Goal: Information Seeking & Learning: Check status

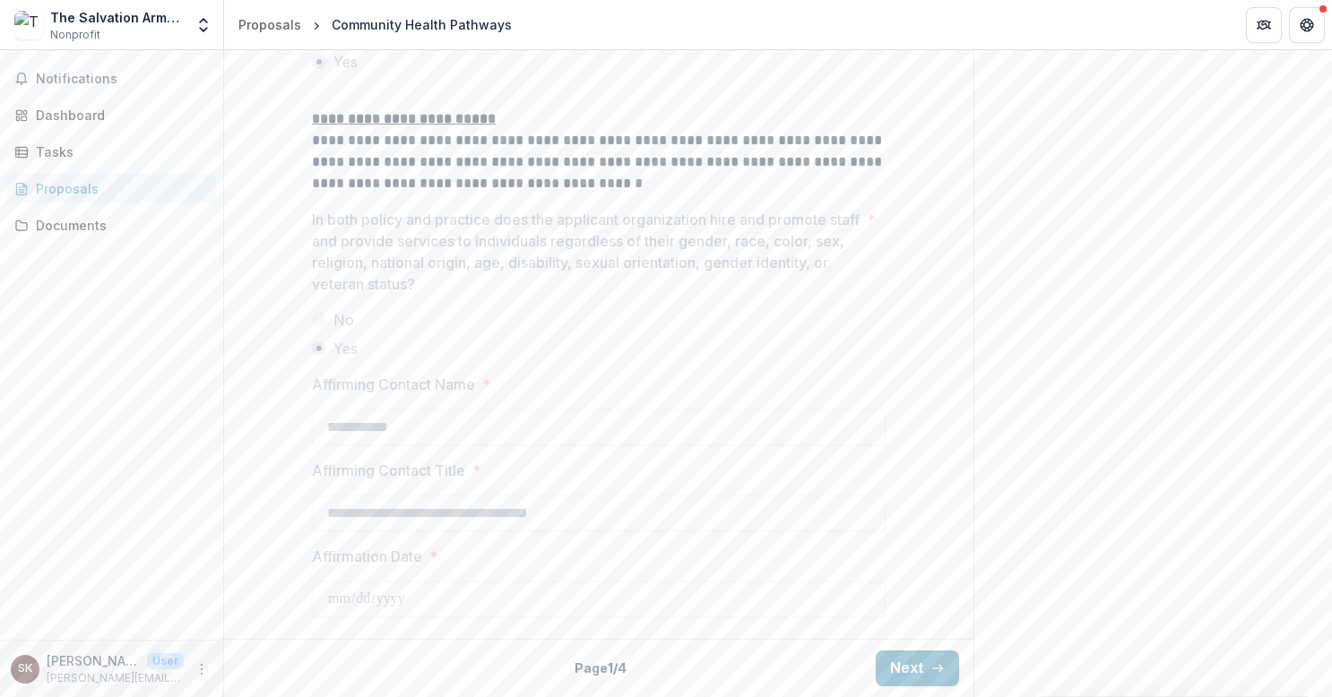
scroll to position [2510, 0]
click at [913, 670] on button "Next" at bounding box center [917, 669] width 83 height 36
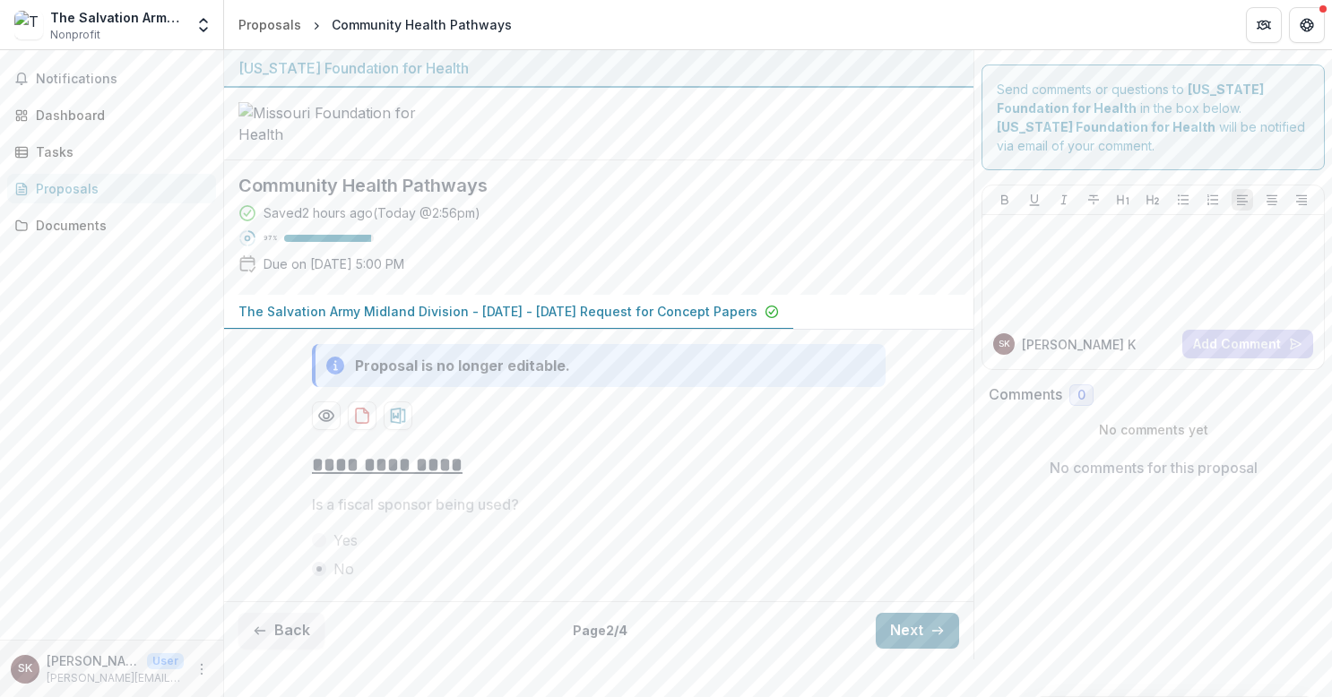
click at [898, 649] on button "Next" at bounding box center [917, 631] width 83 height 36
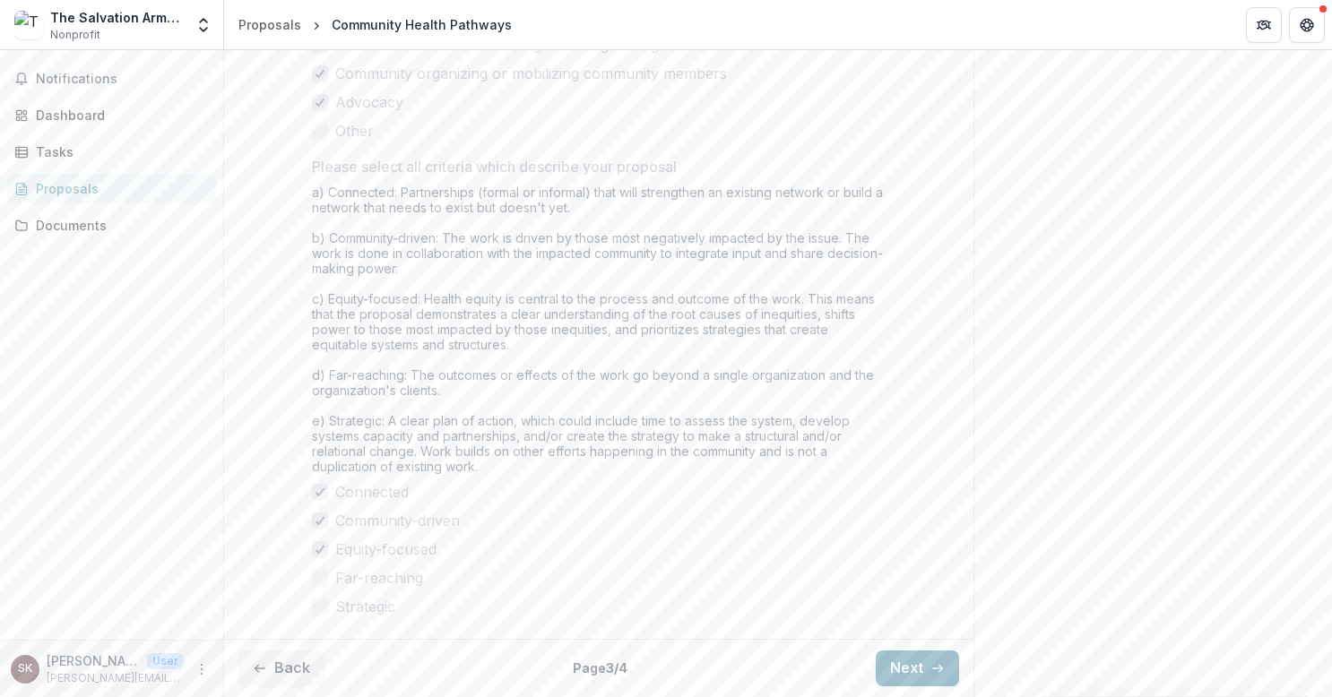
click at [905, 662] on button "Next" at bounding box center [917, 669] width 83 height 36
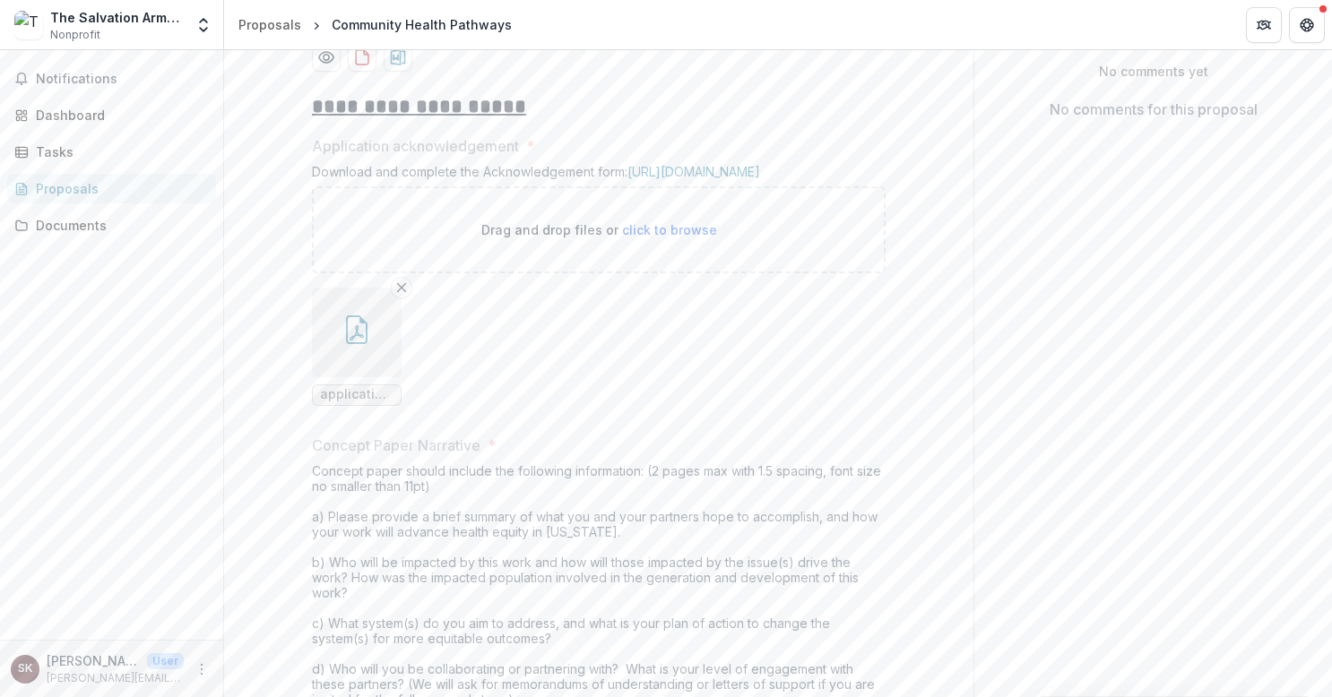
scroll to position [627, 0]
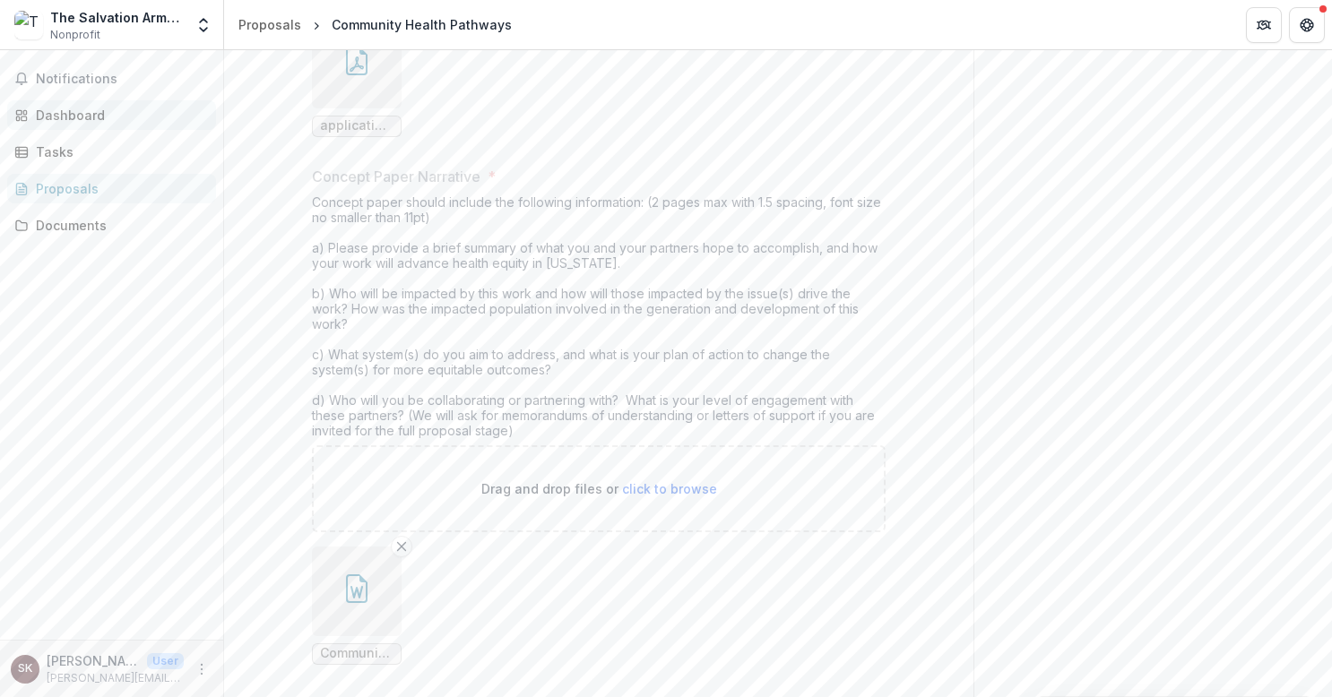
click at [49, 116] on div "Dashboard" at bounding box center [119, 115] width 166 height 19
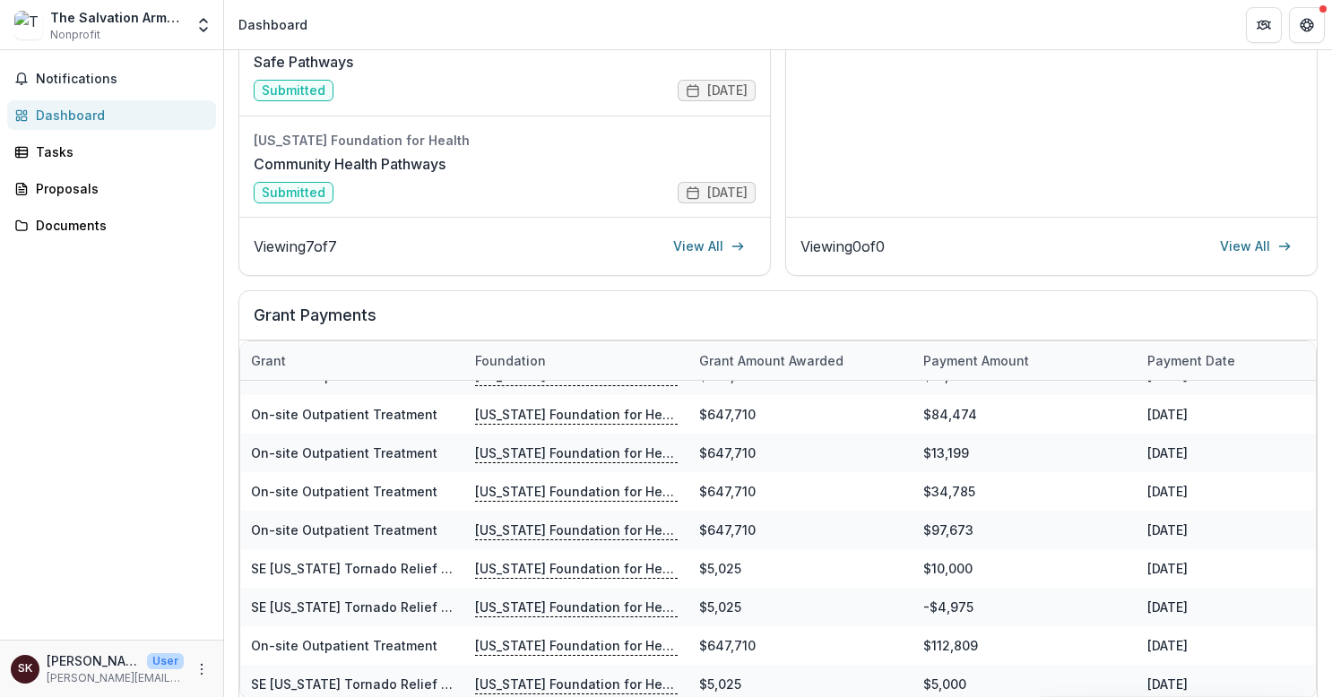
scroll to position [528, 0]
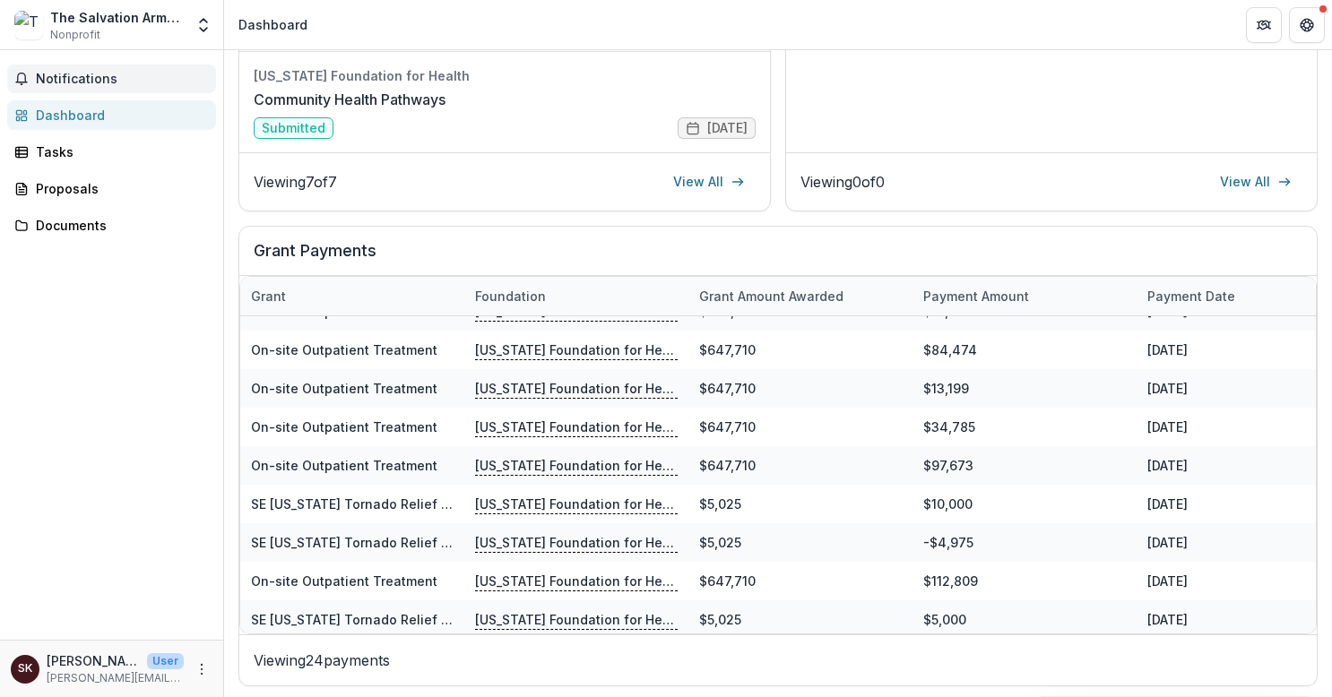
click at [99, 79] on span "Notifications" at bounding box center [122, 79] width 173 height 15
click at [61, 192] on div "Proposals" at bounding box center [119, 188] width 166 height 19
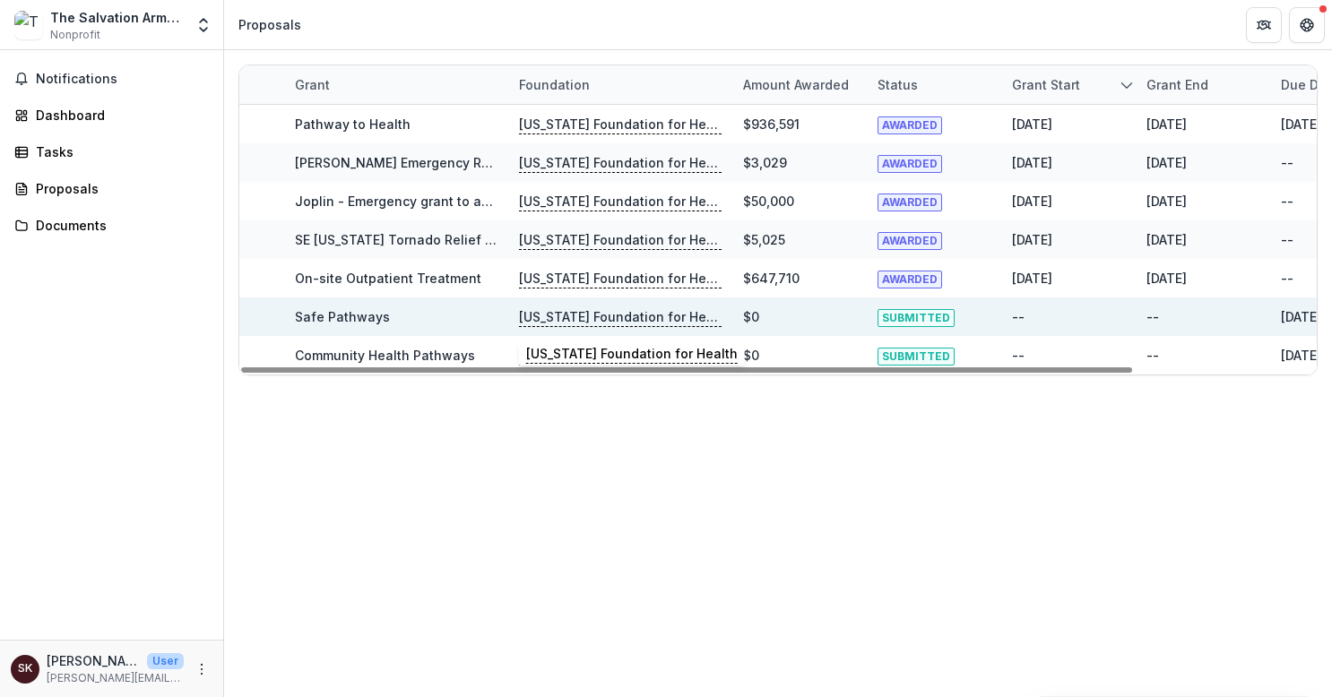
click at [643, 314] on p "[US_STATE] Foundation for Health" at bounding box center [620, 317] width 203 height 20
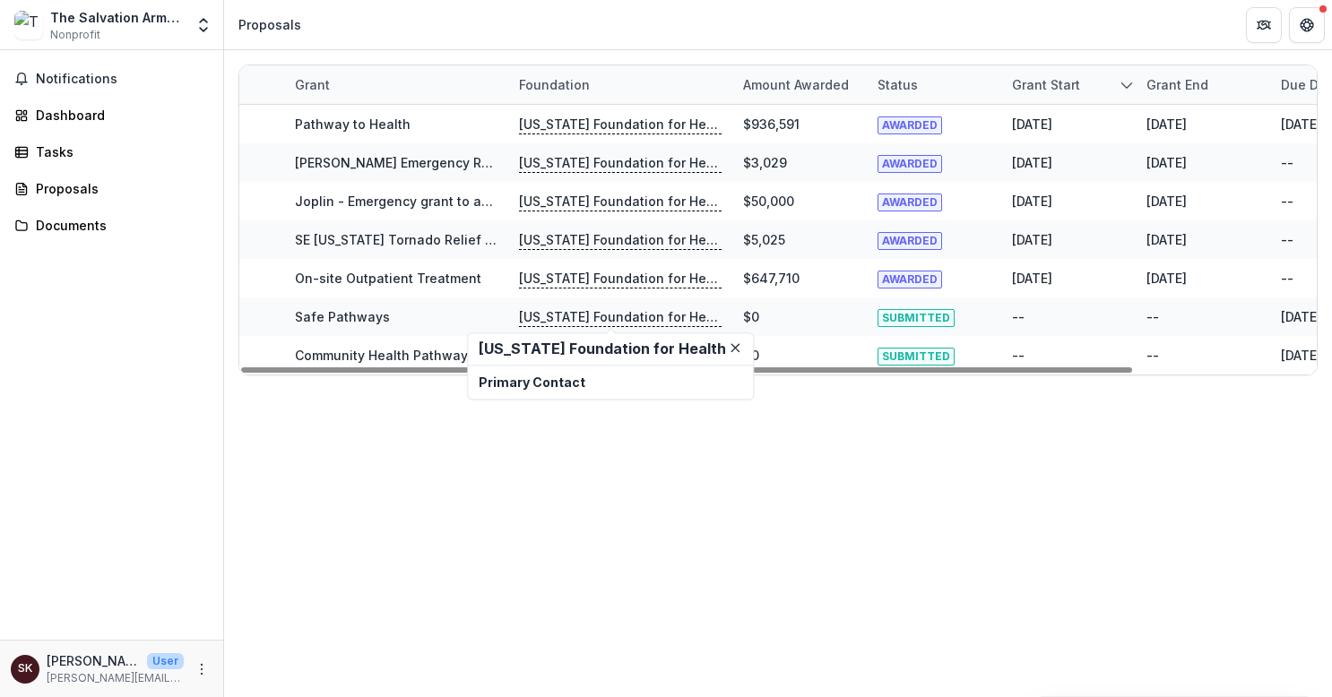
click at [479, 488] on div "Grant Foundation Amount awarded Status Grant start Grant end Due Date Report Du…" at bounding box center [778, 373] width 1108 height 647
